Goal: Task Accomplishment & Management: Manage account settings

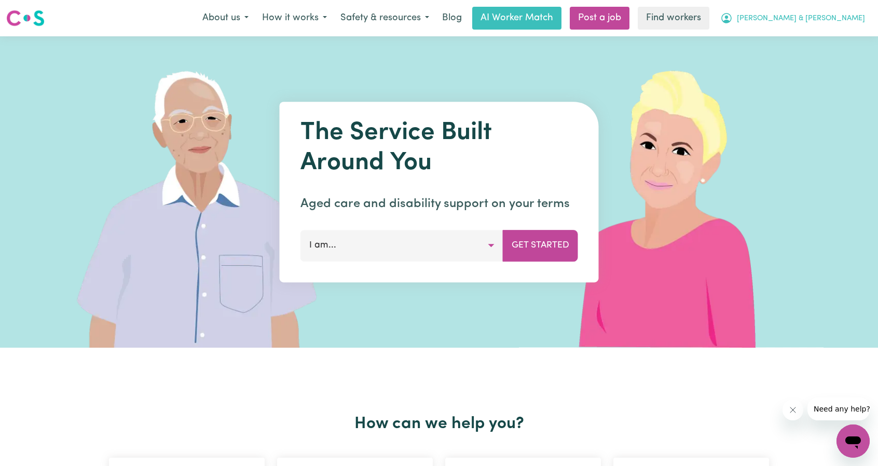
click at [826, 11] on button "[PERSON_NAME] & [PERSON_NAME]" at bounding box center [793, 18] width 158 height 22
click at [812, 33] on link "My Dashboard" at bounding box center [831, 41] width 82 height 20
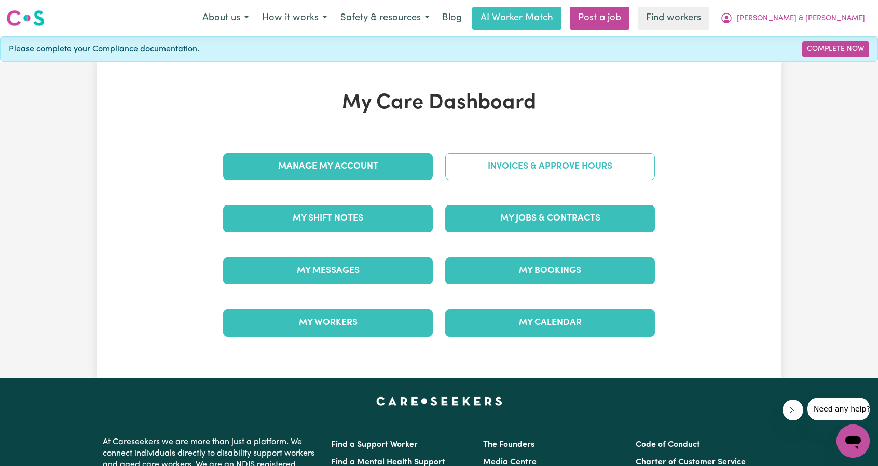
click at [559, 176] on link "Invoices & Approve Hours" at bounding box center [550, 166] width 210 height 27
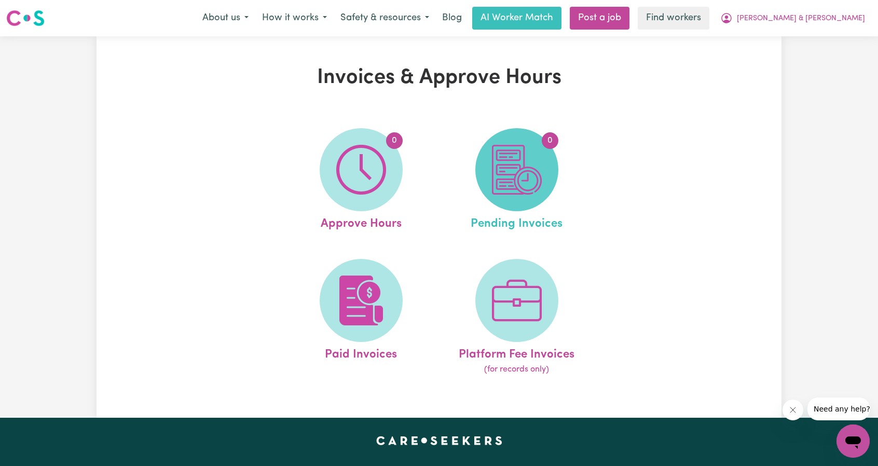
click at [525, 180] on img at bounding box center [517, 170] width 50 height 50
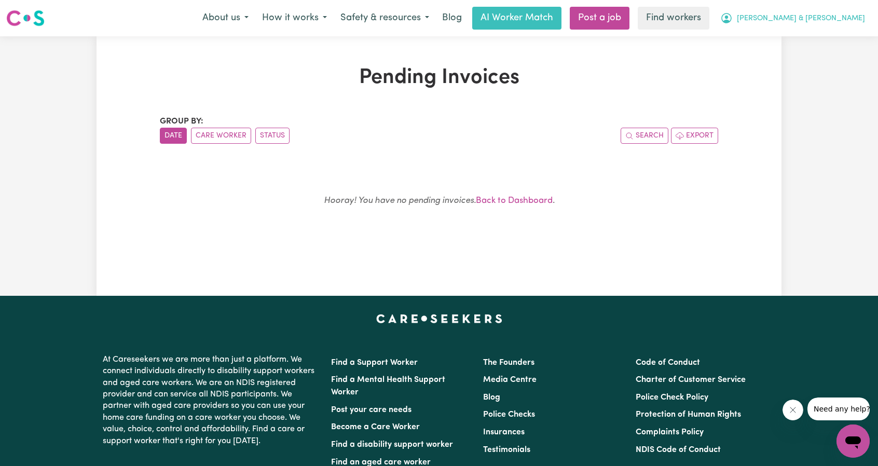
click at [824, 19] on span "[PERSON_NAME] & [PERSON_NAME]" at bounding box center [801, 18] width 128 height 11
click at [815, 42] on link "My Dashboard" at bounding box center [831, 41] width 82 height 20
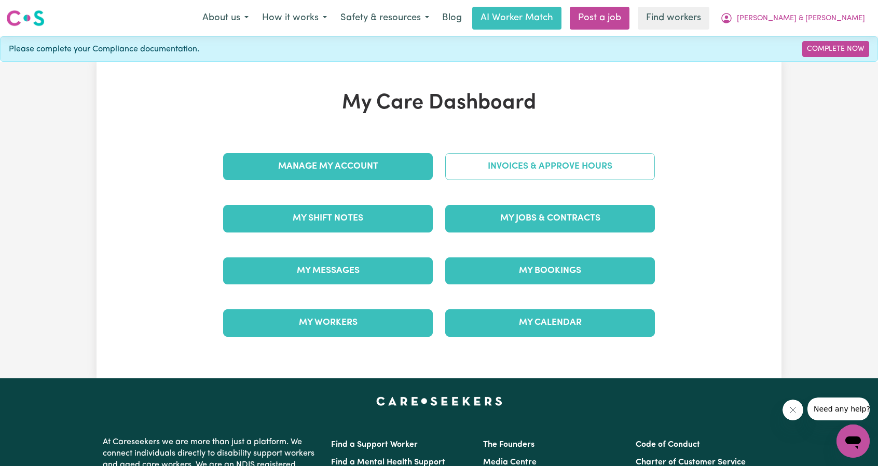
click at [495, 161] on link "Invoices & Approve Hours" at bounding box center [550, 166] width 210 height 27
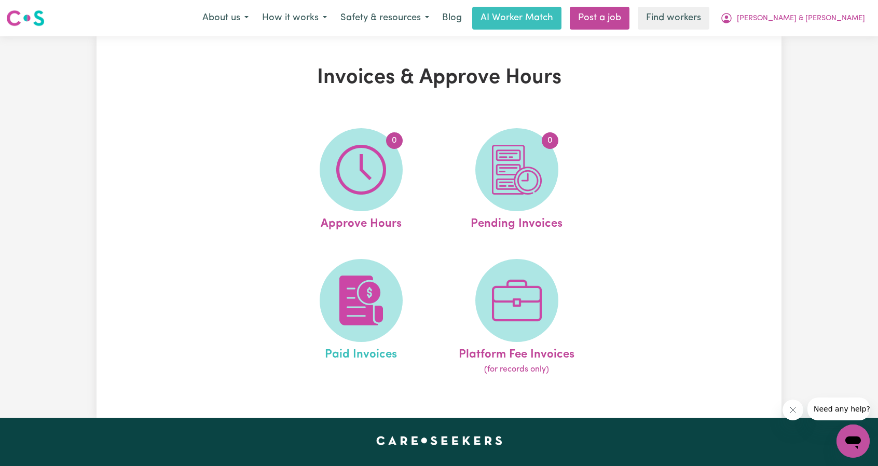
click at [308, 295] on link "Paid Invoices" at bounding box center [362, 317] width 150 height 117
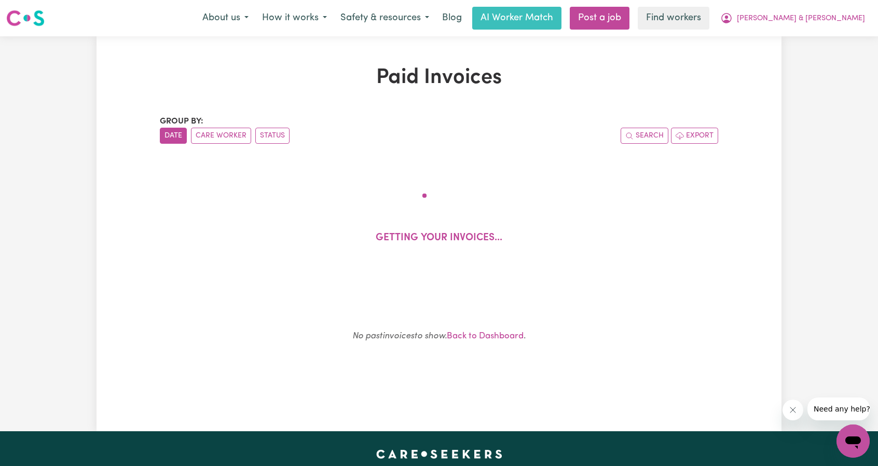
click at [356, 296] on div "Group by: Date Care Worker Status Search Export Getting your invoices... No pas…" at bounding box center [439, 246] width 559 height 262
